Goal: Information Seeking & Learning: Learn about a topic

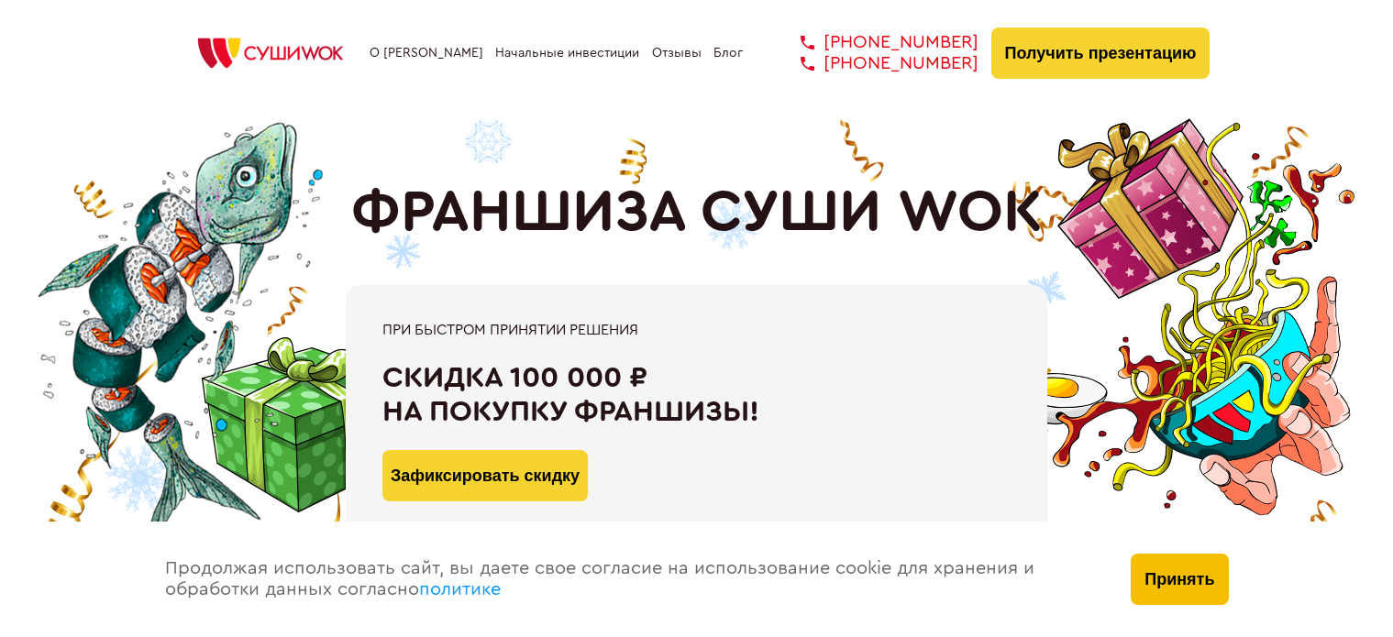
click at [1207, 568] on button "Принять" at bounding box center [1178, 579] width 97 height 51
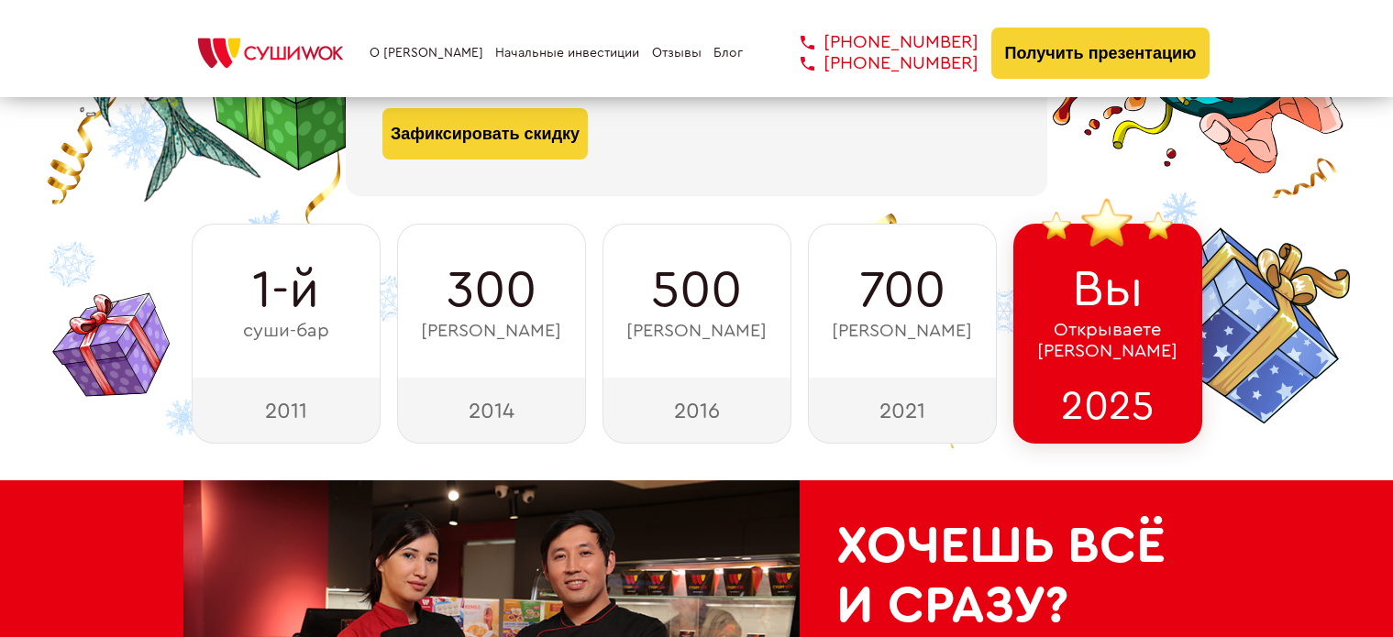
scroll to position [434, 0]
